Goal: Task Accomplishment & Management: Manage account settings

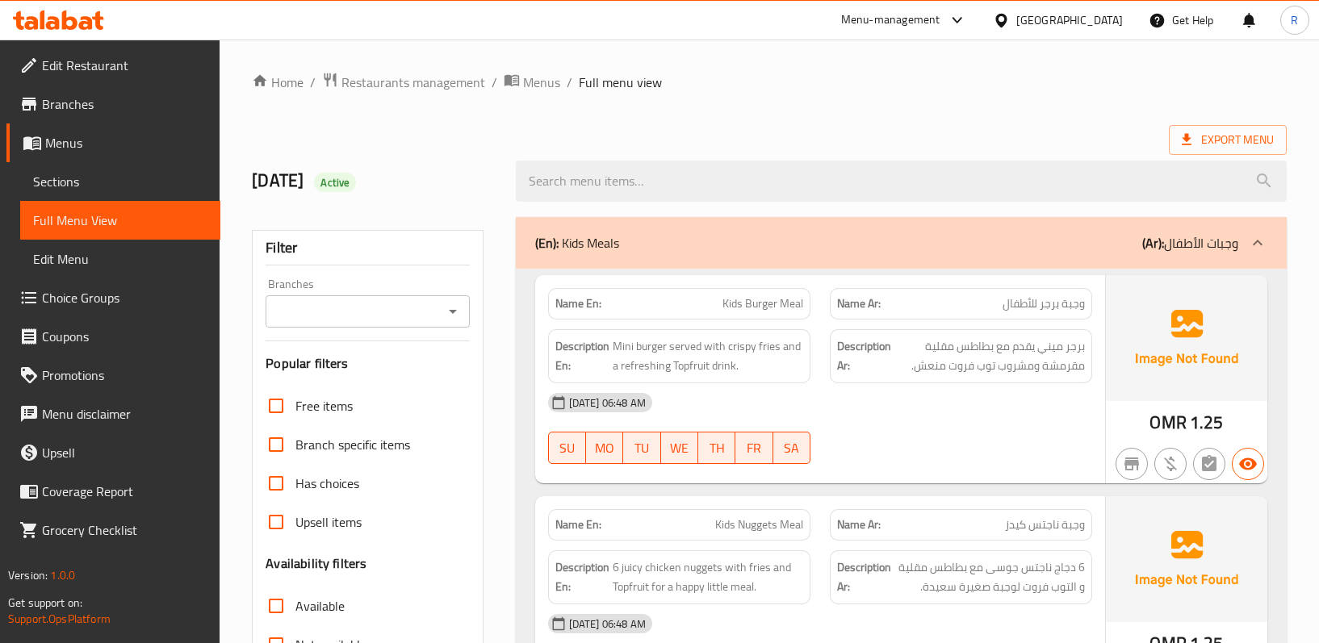
scroll to position [10578, 0]
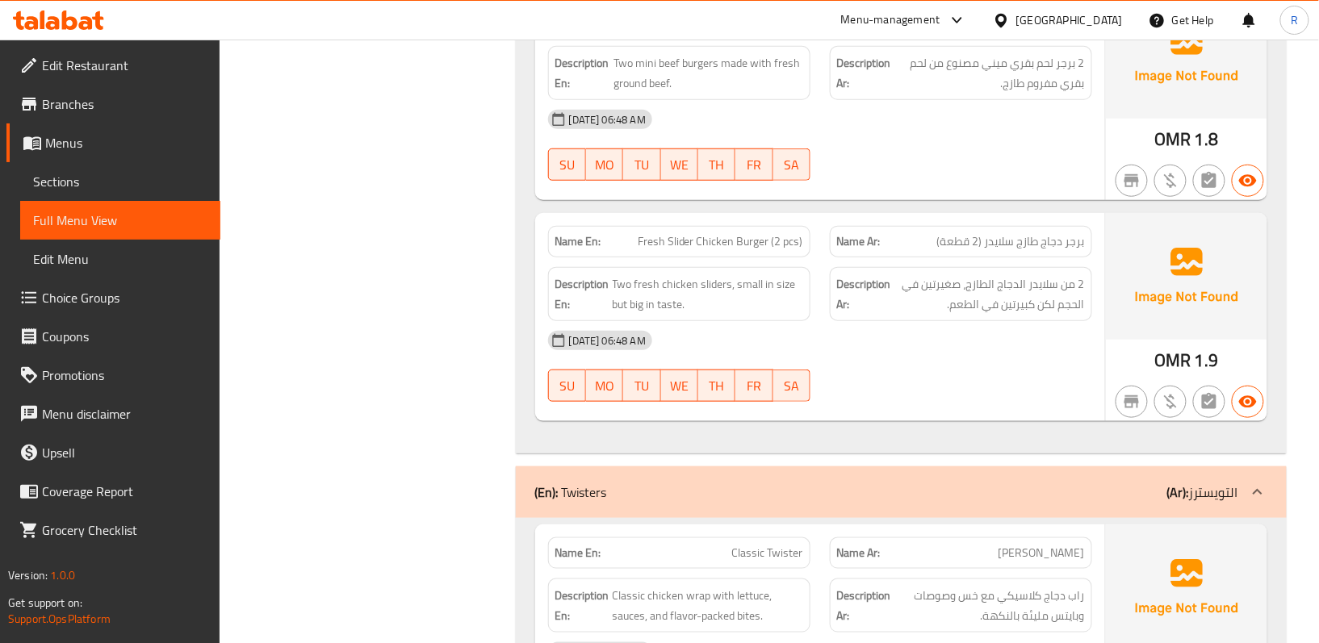
scroll to position [5735, 0]
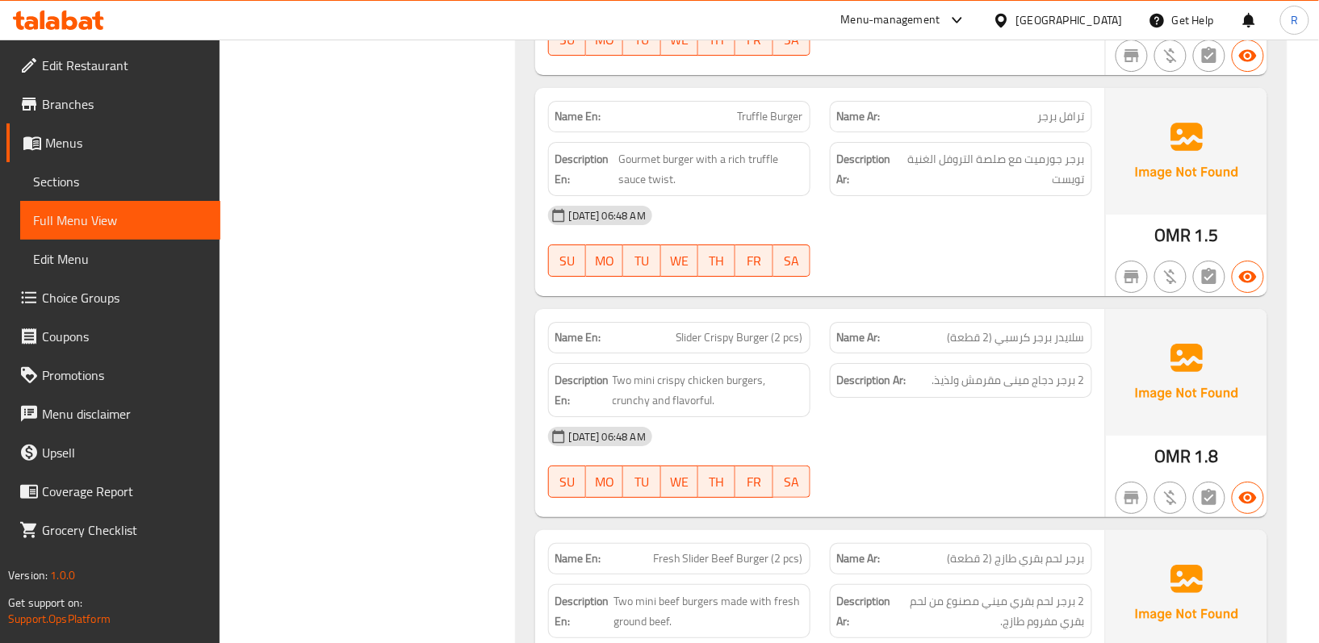
click at [131, 136] on span "Menus" at bounding box center [126, 142] width 162 height 19
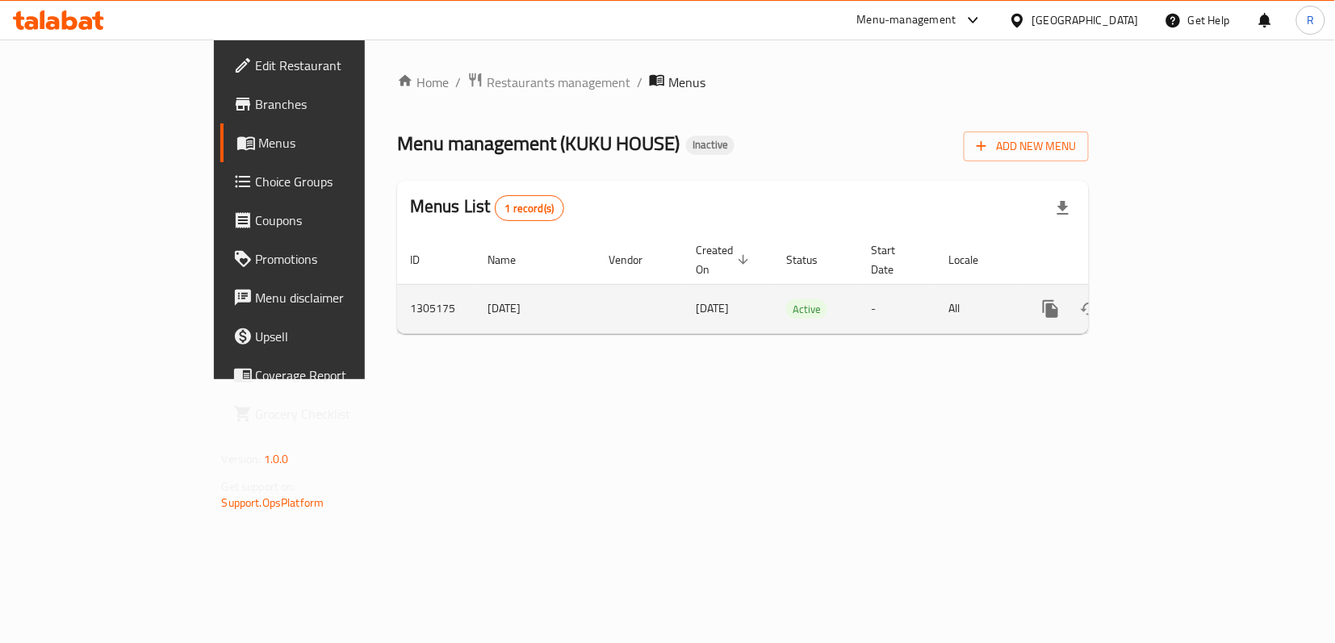
click at [1177, 299] on icon "enhanced table" at bounding box center [1166, 308] width 19 height 19
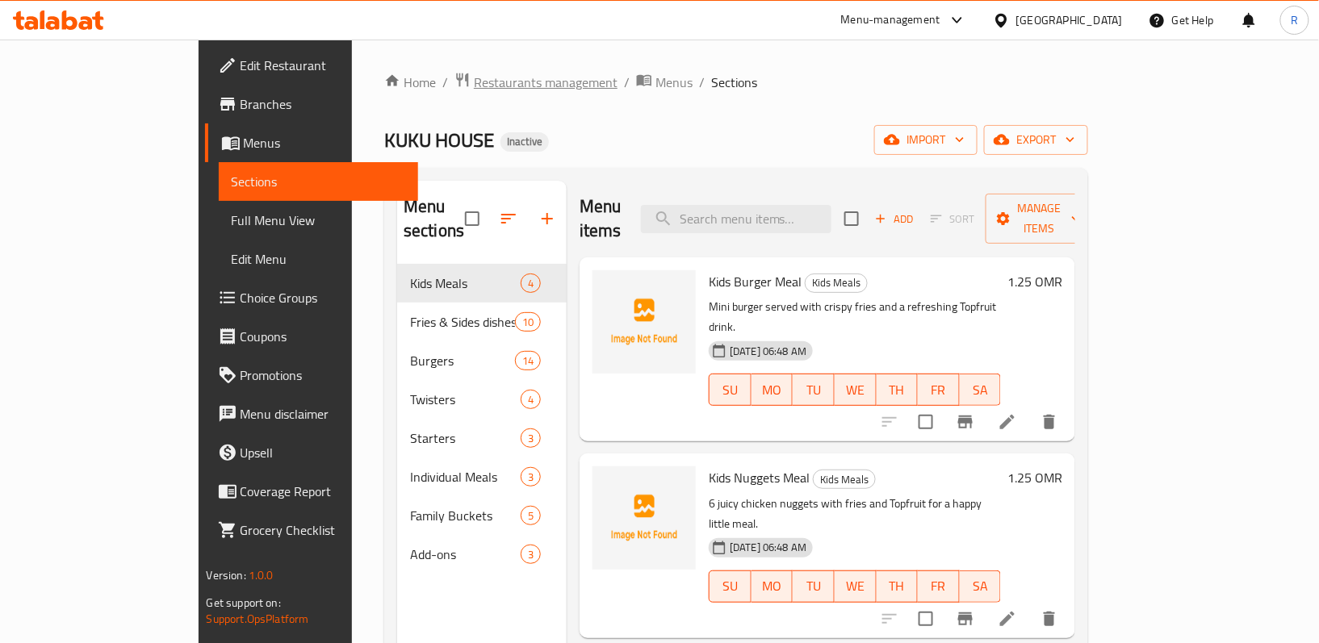
click at [474, 84] on span "Restaurants management" at bounding box center [546, 82] width 144 height 19
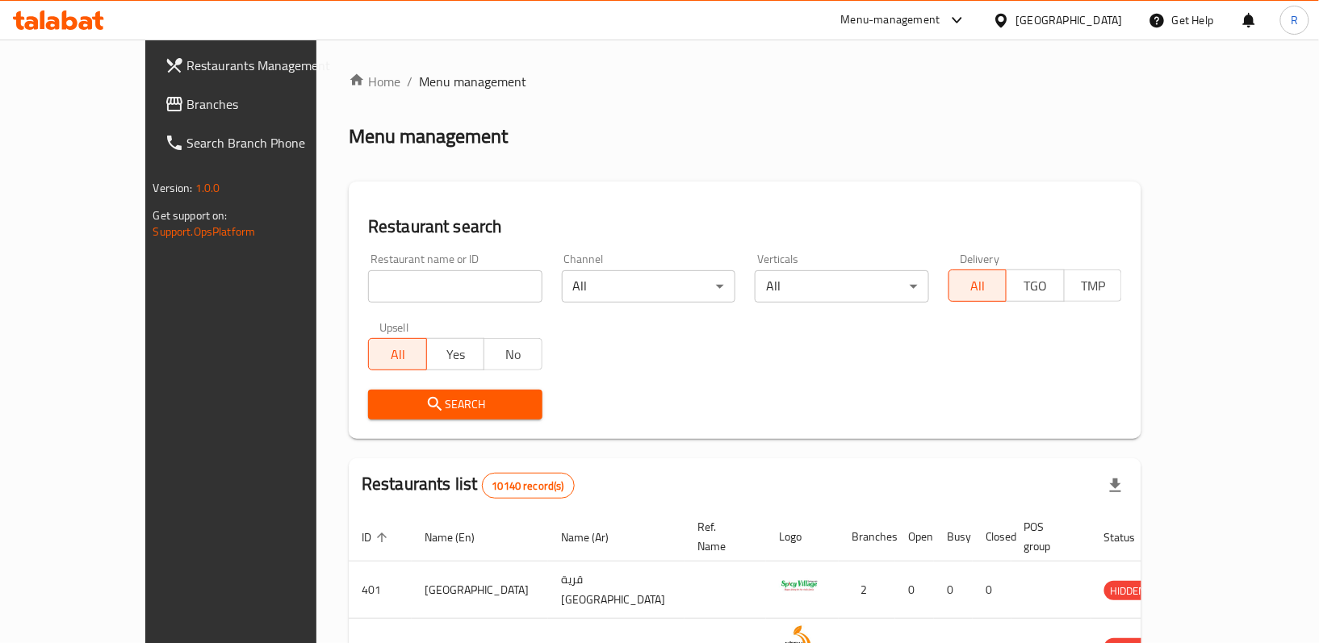
click at [1103, 15] on div "[GEOGRAPHIC_DATA]" at bounding box center [1069, 20] width 107 height 18
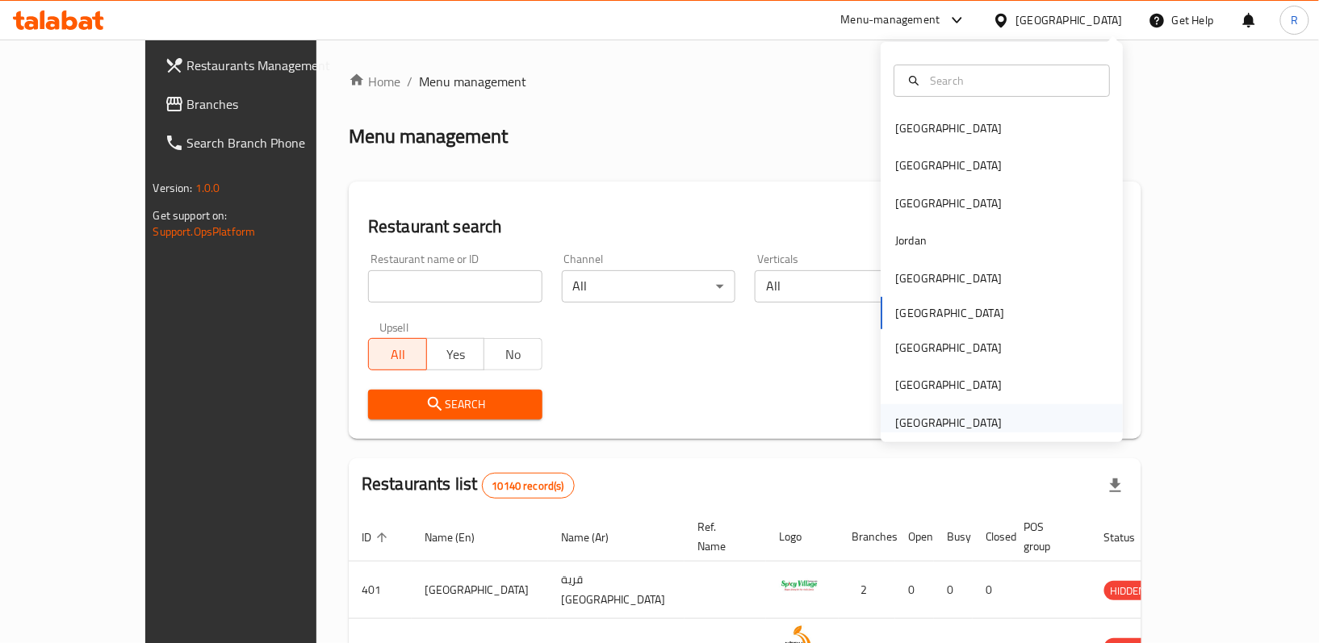
click at [912, 414] on div "[GEOGRAPHIC_DATA]" at bounding box center [948, 423] width 107 height 18
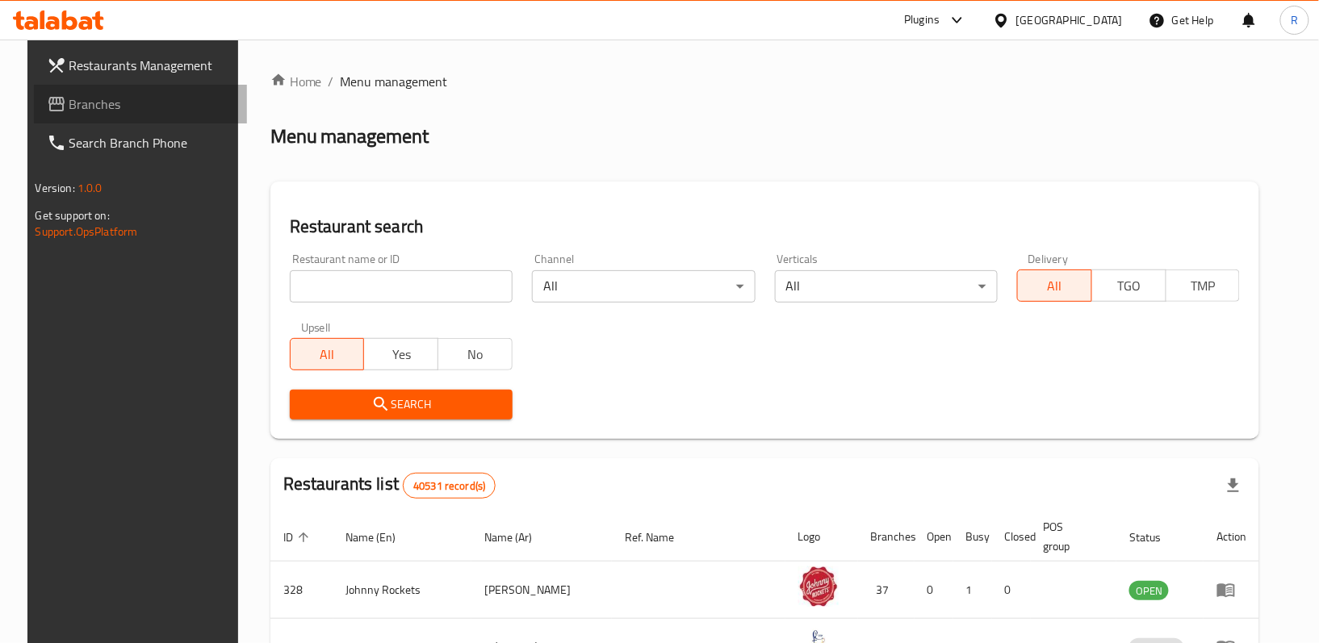
click at [171, 111] on span "Branches" at bounding box center [151, 103] width 165 height 19
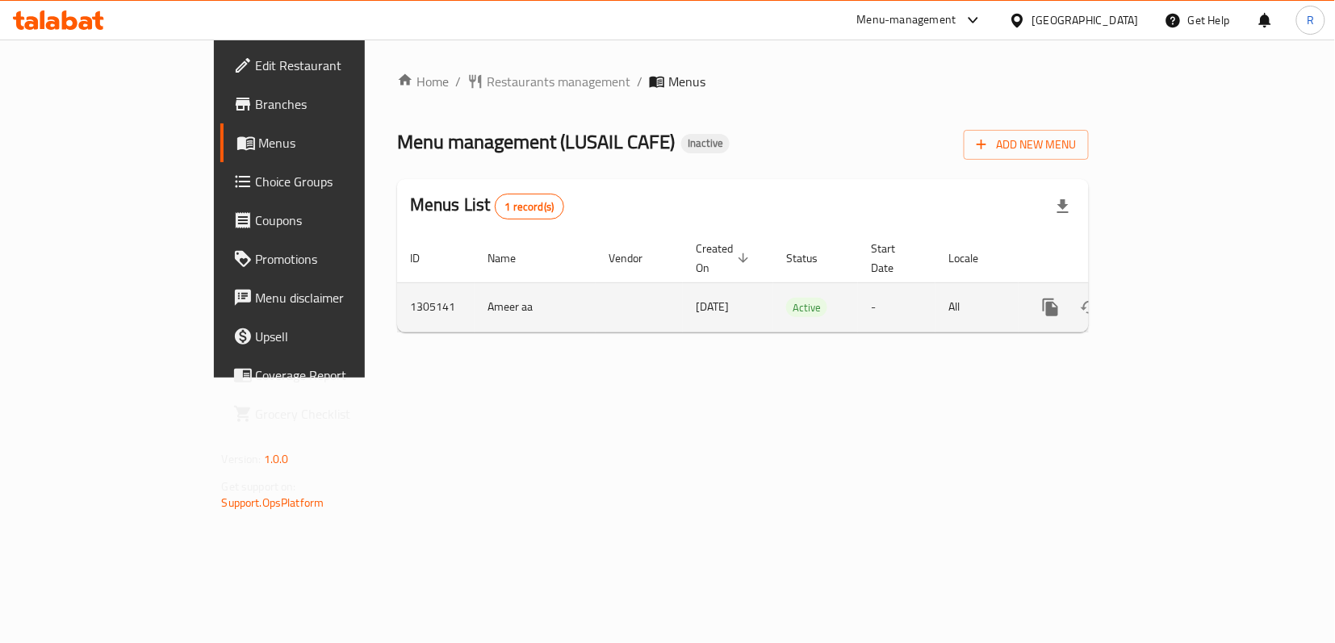
click at [1186, 304] on link "enhanced table" at bounding box center [1167, 307] width 39 height 39
